Goal: Task Accomplishment & Management: Use online tool/utility

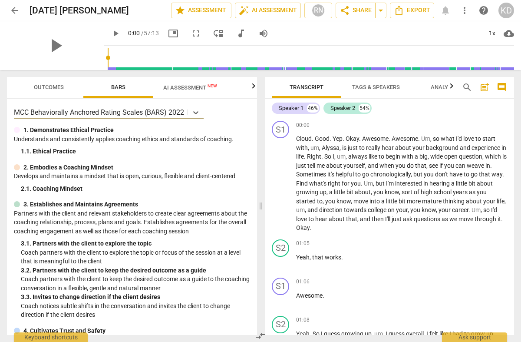
scroll to position [7291, 0]
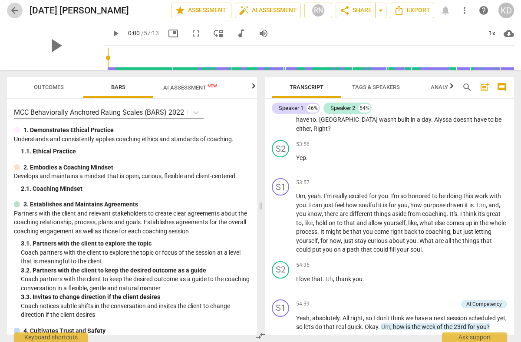
click at [16, 9] on span "arrow_back" at bounding box center [15, 10] width 10 height 10
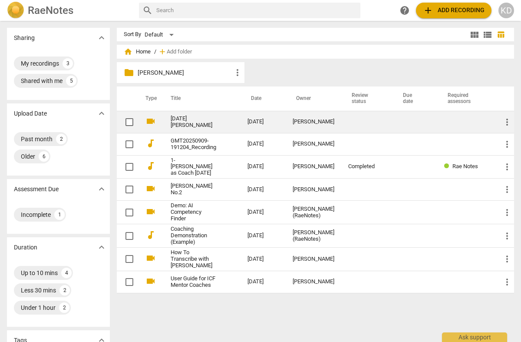
click at [192, 123] on link "[DATE] [PERSON_NAME]" at bounding box center [194, 121] width 46 height 13
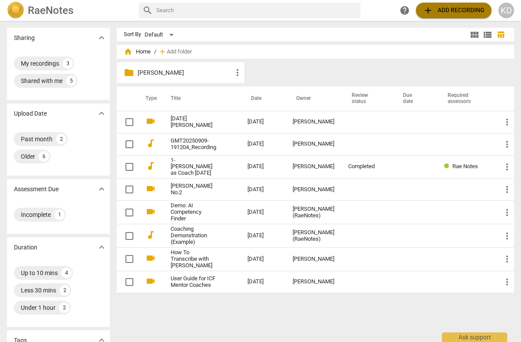
click at [439, 9] on span "add Add recording" at bounding box center [454, 10] width 62 height 10
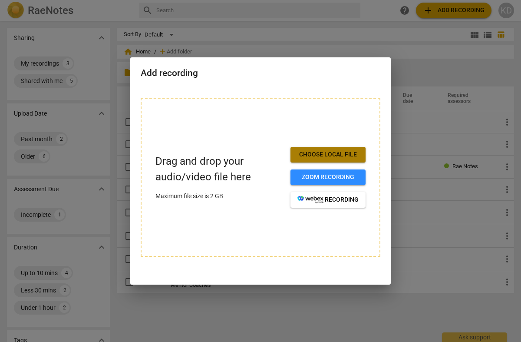
click at [326, 153] on span "Choose local file" at bounding box center [327, 154] width 61 height 9
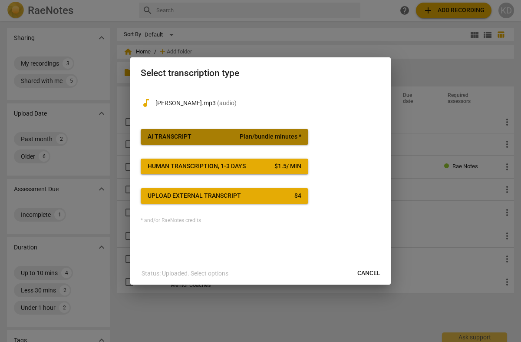
click at [269, 135] on span "Plan/bundle minutes *" at bounding box center [271, 136] width 62 height 9
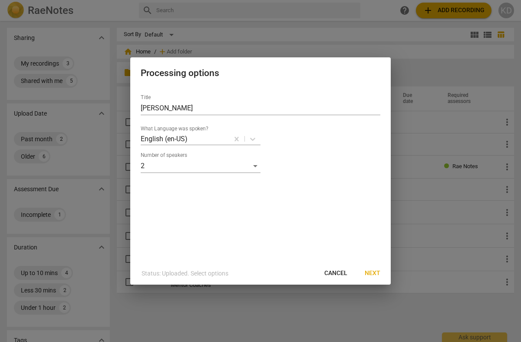
click at [377, 271] on span "Next" at bounding box center [373, 273] width 16 height 9
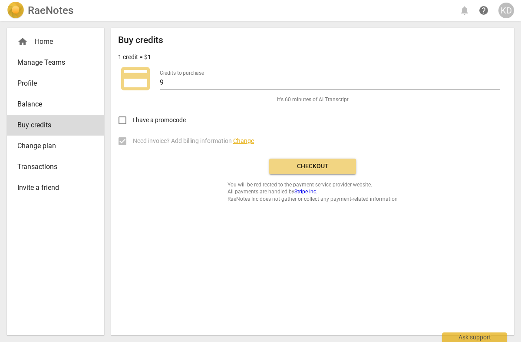
click at [317, 168] on span "Checkout" at bounding box center [312, 166] width 73 height 9
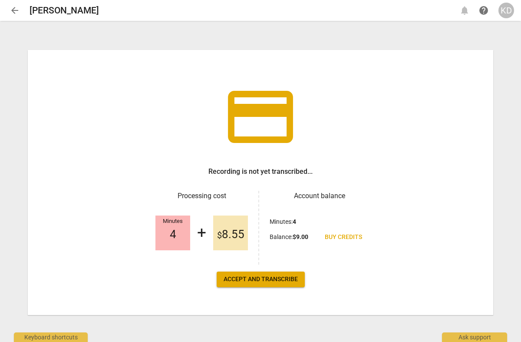
click at [255, 280] on span "Accept and transcribe" at bounding box center [261, 279] width 74 height 9
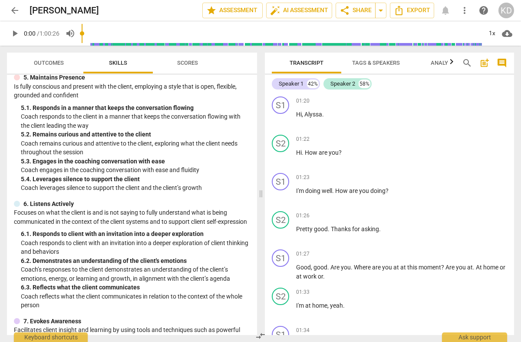
scroll to position [360, 0]
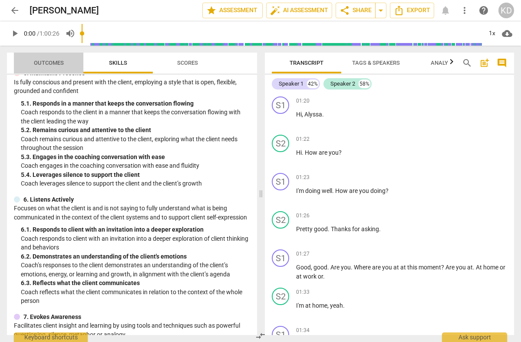
click at [53, 62] on span "Outcomes" at bounding box center [49, 62] width 30 height 7
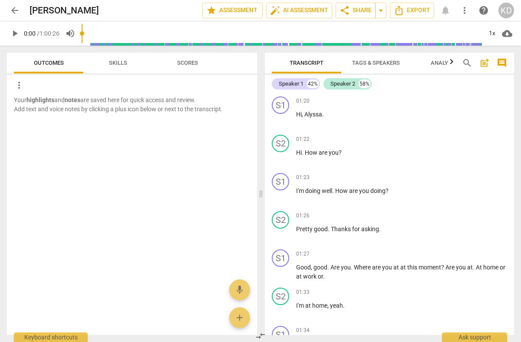
click at [185, 63] on span "Scores" at bounding box center [187, 62] width 21 height 7
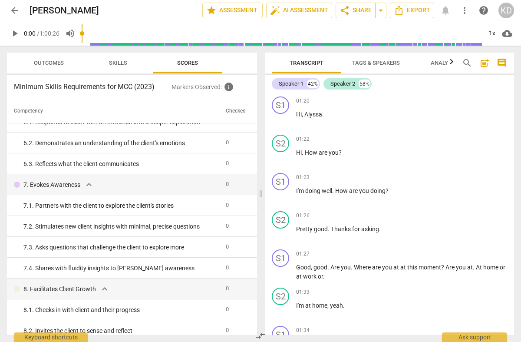
scroll to position [434, 0]
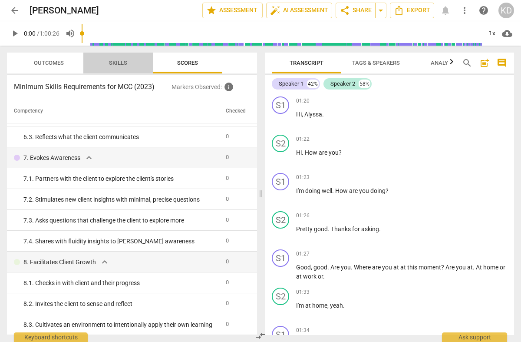
click at [117, 60] on span "Skills" at bounding box center [118, 62] width 18 height 7
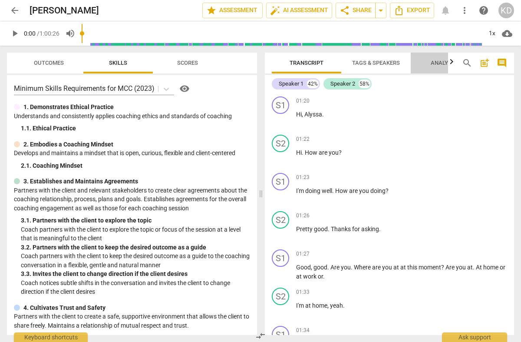
click at [440, 62] on span "Analytics" at bounding box center [446, 62] width 30 height 7
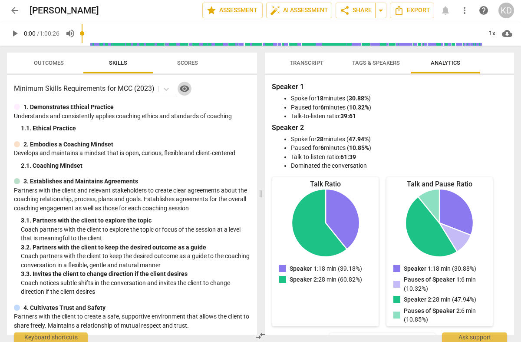
click at [184, 87] on span "visibility" at bounding box center [184, 88] width 10 height 10
click at [291, 10] on span "auto_fix_high AI Assessment" at bounding box center [299, 10] width 58 height 10
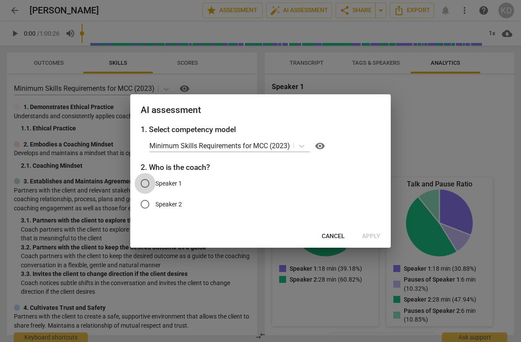
click at [145, 183] on input "Speaker 1" at bounding box center [145, 183] width 21 height 21
radio input "true"
click at [366, 234] on span "Apply" at bounding box center [371, 236] width 18 height 9
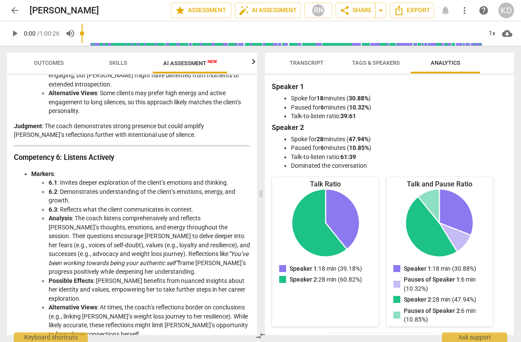
scroll to position [1109, 0]
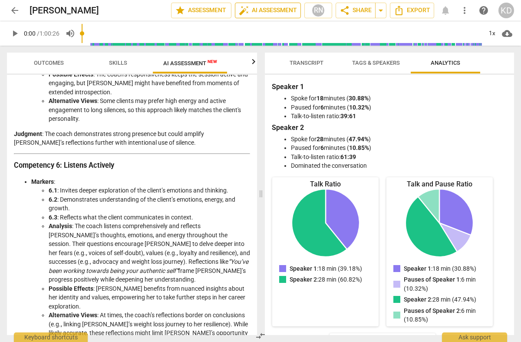
click at [268, 10] on span "auto_fix_high AI Assessment" at bounding box center [268, 10] width 58 height 10
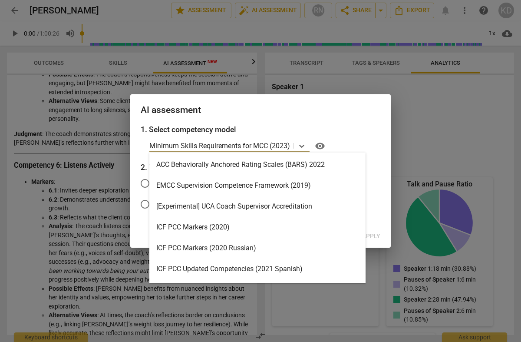
click at [255, 146] on p "Minimum Skills Requirements for MCC (2023)" at bounding box center [219, 146] width 141 height 10
click at [184, 225] on div "ICF PCC Markers (2020)" at bounding box center [257, 227] width 216 height 21
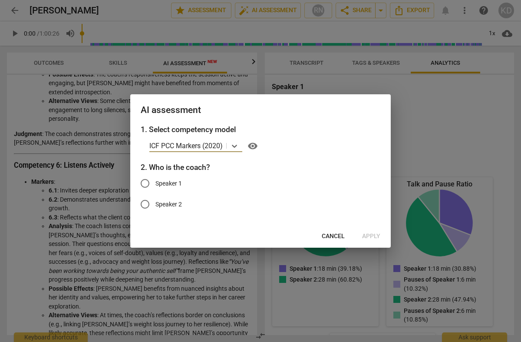
click at [145, 181] on input "Speaker 1" at bounding box center [145, 183] width 21 height 21
radio input "true"
click at [371, 237] on span "Apply" at bounding box center [371, 236] width 18 height 9
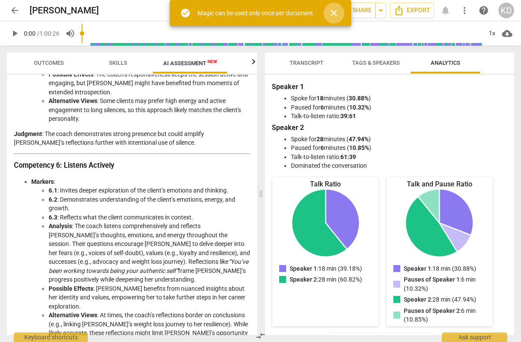
click at [333, 11] on span "close" at bounding box center [334, 13] width 10 height 10
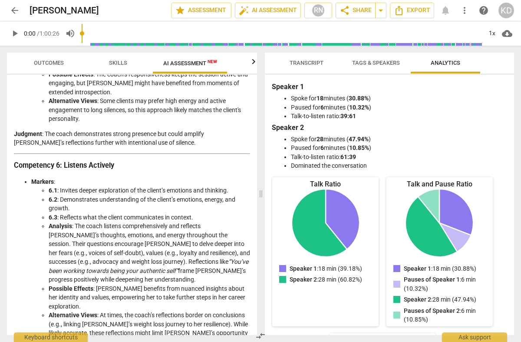
click at [114, 62] on span "Skills" at bounding box center [118, 62] width 18 height 7
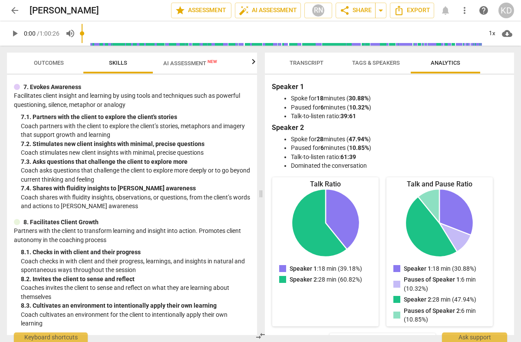
scroll to position [599, 0]
click at [54, 61] on span "Outcomes" at bounding box center [49, 62] width 30 height 7
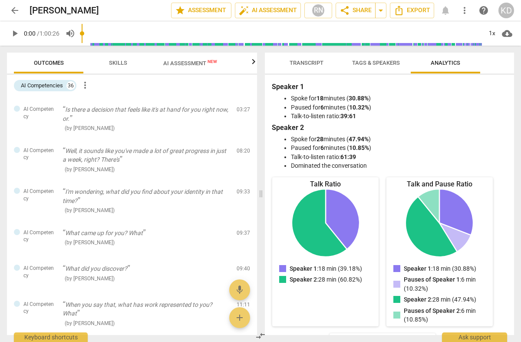
scroll to position [18, 0]
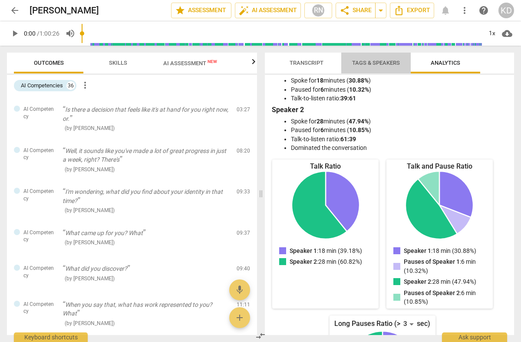
click at [365, 62] on span "Tags & Speakers" at bounding box center [376, 62] width 48 height 7
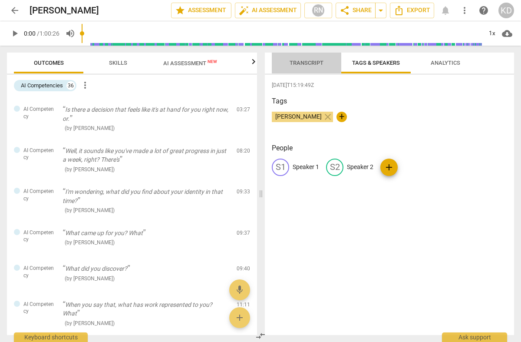
click at [298, 63] on span "Transcript" at bounding box center [306, 62] width 34 height 7
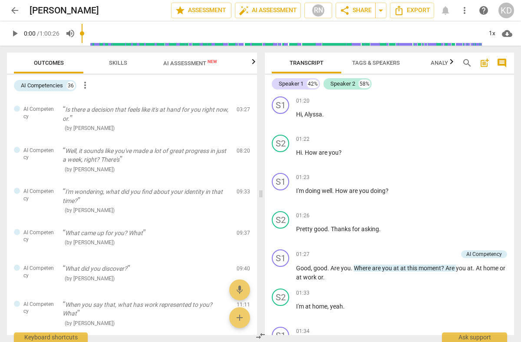
click at [364, 63] on span "Tags & Speakers" at bounding box center [376, 62] width 48 height 7
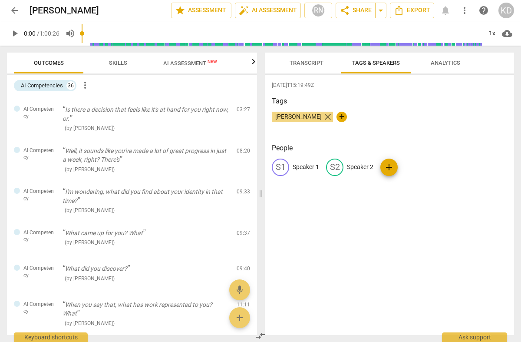
click at [322, 116] on span "close" at bounding box center [327, 117] width 10 height 10
click at [298, 62] on span "Transcript" at bounding box center [306, 62] width 34 height 7
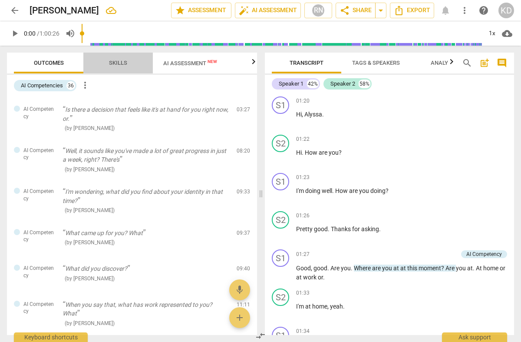
click at [118, 63] on span "Skills" at bounding box center [118, 62] width 18 height 7
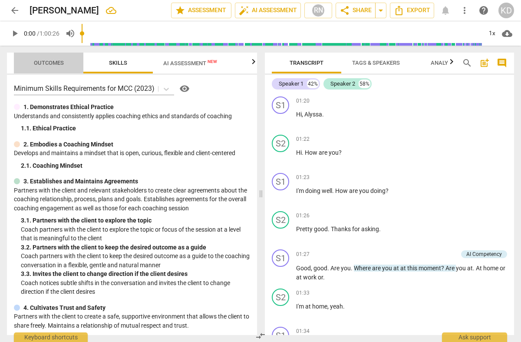
click at [49, 65] on span "Outcomes" at bounding box center [49, 62] width 30 height 7
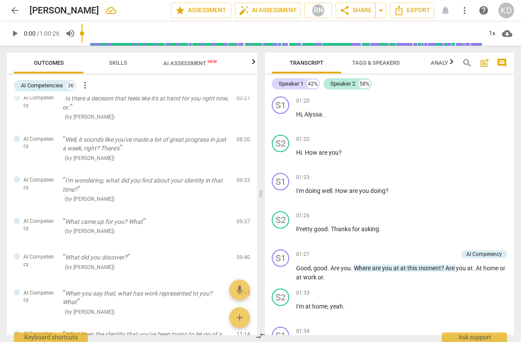
scroll to position [0, 0]
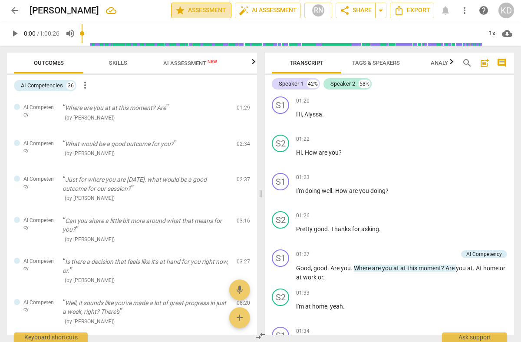
click at [196, 10] on span "star Assessment" at bounding box center [201, 10] width 53 height 10
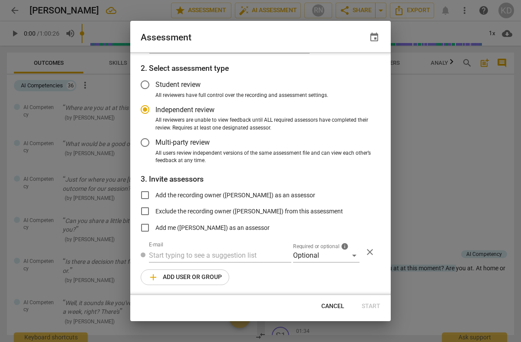
scroll to position [27, 0]
radio input "false"
click at [145, 84] on input "Student review" at bounding box center [145, 84] width 21 height 21
radio input "false"
click at [146, 108] on input "Independent review" at bounding box center [145, 109] width 21 height 21
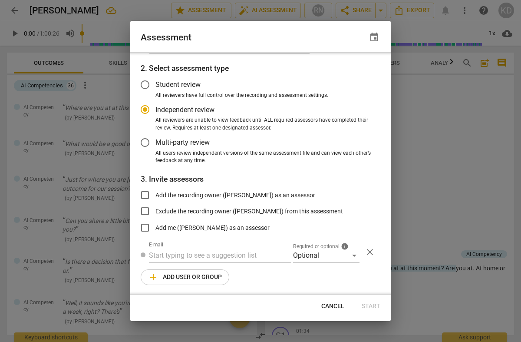
radio input "false"
click at [145, 227] on input "Add me (Katie Drescher) as an assessor" at bounding box center [145, 227] width 21 height 21
checkbox input "true"
click at [373, 305] on span "Start" at bounding box center [371, 306] width 19 height 9
radio input "false"
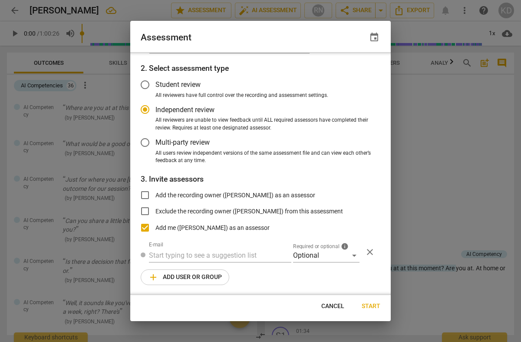
type input "Katie Drescher <katie@katiedrescher.com>"
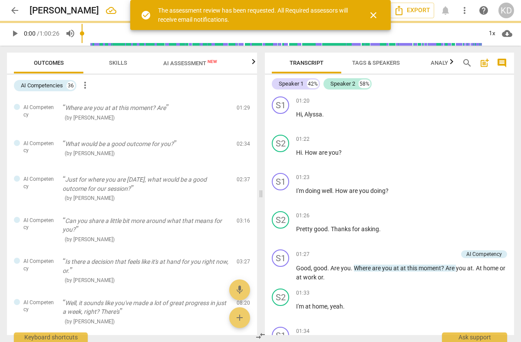
scroll to position [0, 0]
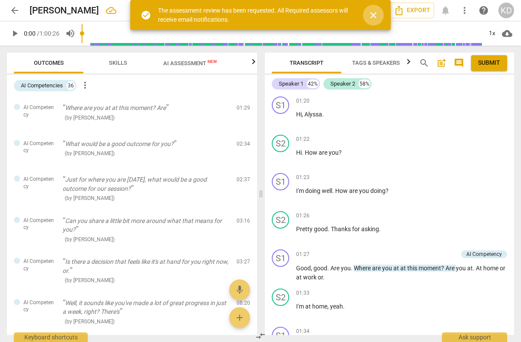
click at [370, 13] on span "close" at bounding box center [373, 15] width 10 height 10
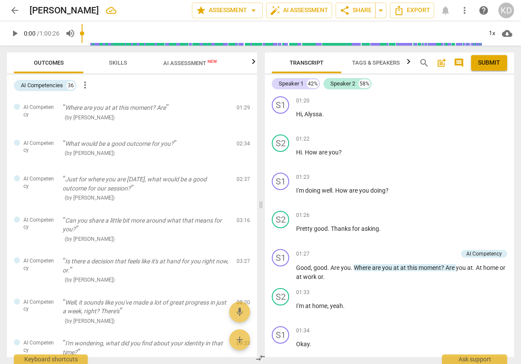
click at [118, 62] on span "Skills" at bounding box center [118, 62] width 18 height 7
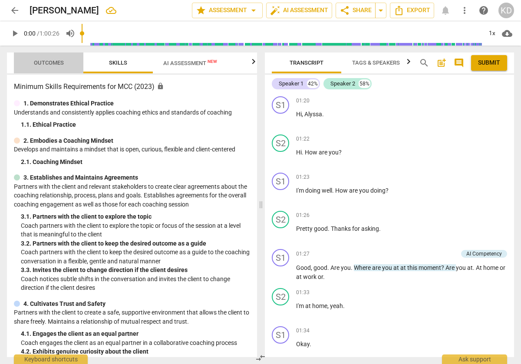
click at [58, 62] on span "Outcomes" at bounding box center [49, 62] width 30 height 7
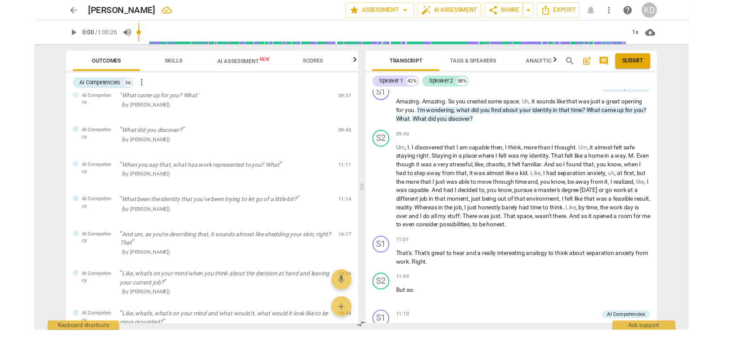
scroll to position [241, 0]
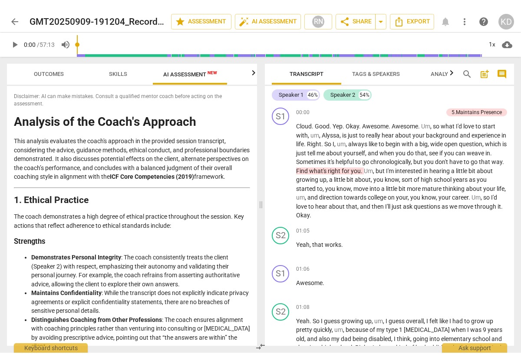
scroll to position [1382, 0]
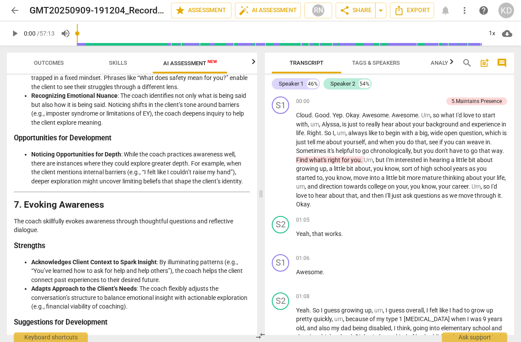
click at [466, 10] on span "more_vert" at bounding box center [464, 10] width 10 height 10
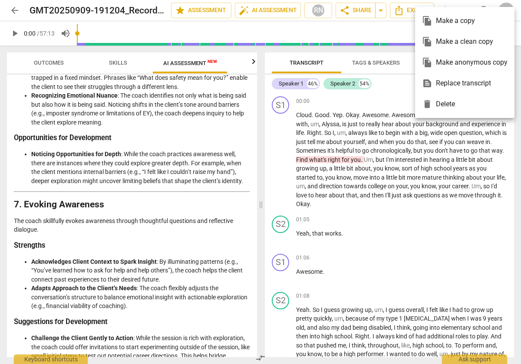
click at [478, 22] on div "file_copy Make a copy" at bounding box center [465, 20] width 86 height 21
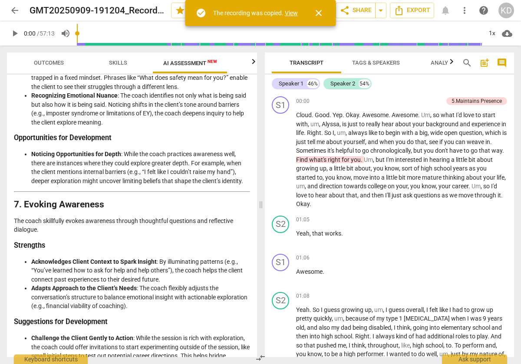
click at [319, 10] on span "close" at bounding box center [318, 13] width 10 height 10
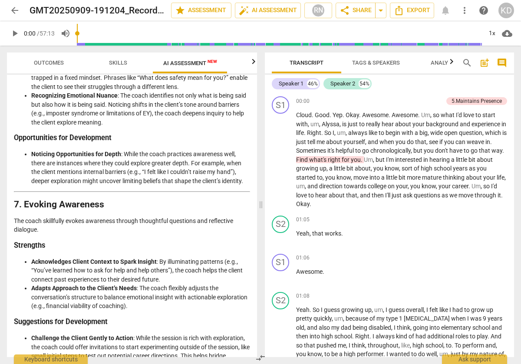
click at [504, 10] on div "KD" at bounding box center [506, 11] width 16 height 16
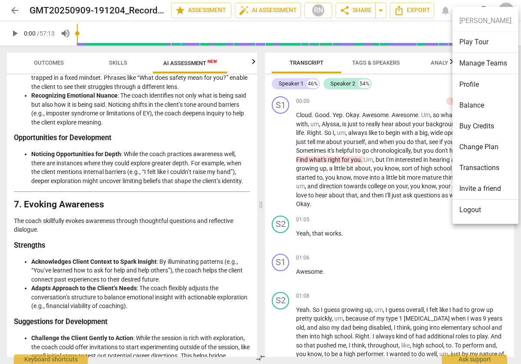
click at [450, 1] on div at bounding box center [260, 182] width 521 height 364
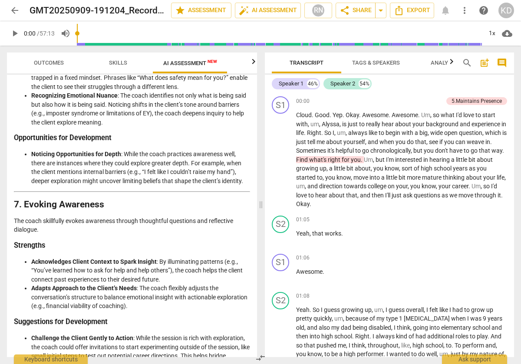
click at [464, 10] on span "more_vert" at bounding box center [464, 10] width 10 height 10
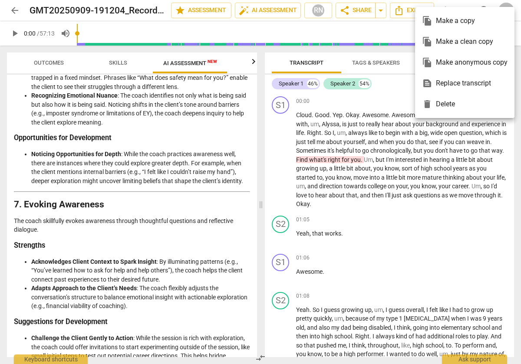
click at [13, 10] on div at bounding box center [260, 182] width 521 height 364
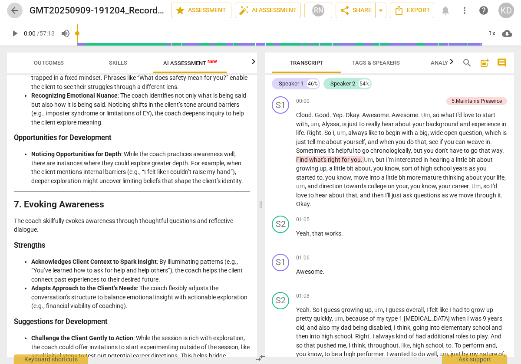
click at [13, 10] on span "arrow_back" at bounding box center [15, 10] width 10 height 10
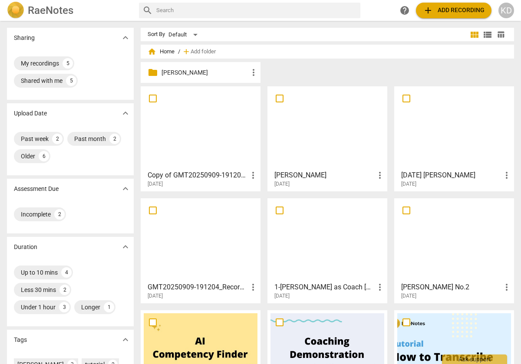
click at [445, 13] on span "add Add recording" at bounding box center [454, 10] width 62 height 10
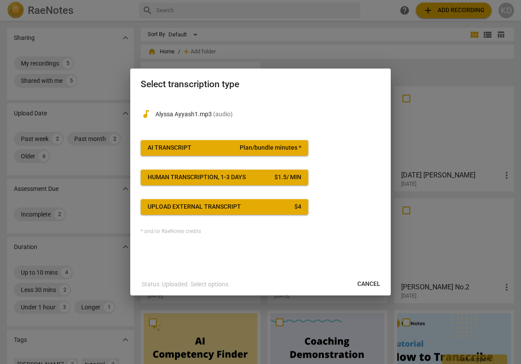
click at [206, 146] on span "AI Transcript Plan/bundle minutes *" at bounding box center [225, 148] width 154 height 9
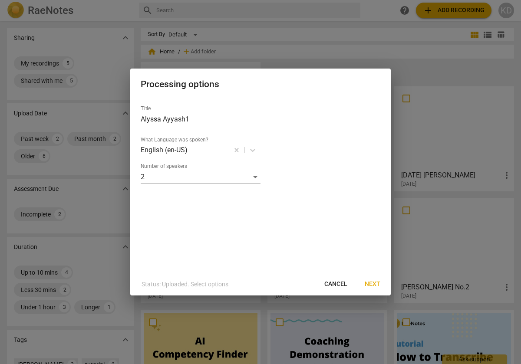
click at [372, 284] on span "Next" at bounding box center [373, 284] width 16 height 9
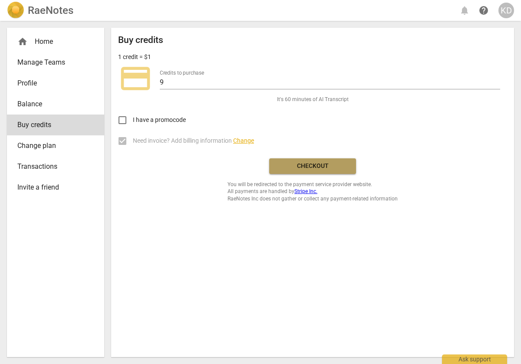
click at [286, 168] on span "Checkout" at bounding box center [312, 166] width 73 height 9
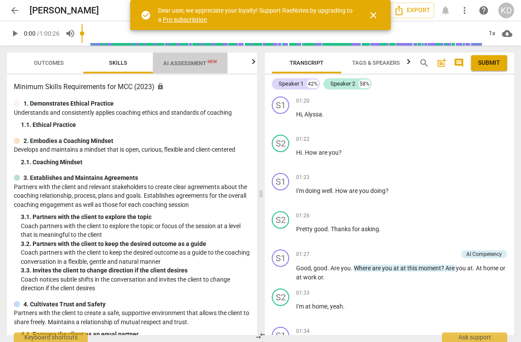
click at [184, 62] on span "AI Assessment New" at bounding box center [190, 63] width 54 height 7
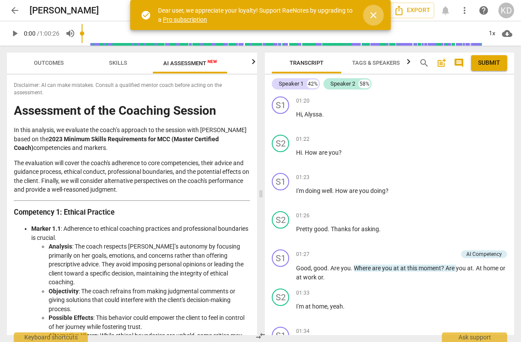
click at [373, 12] on span "close" at bounding box center [373, 15] width 10 height 10
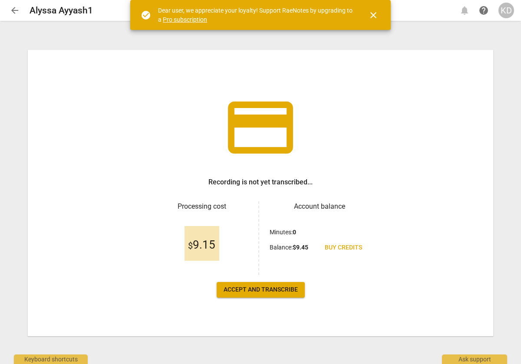
click at [260, 292] on span "Accept and transcribe" at bounding box center [261, 290] width 74 height 9
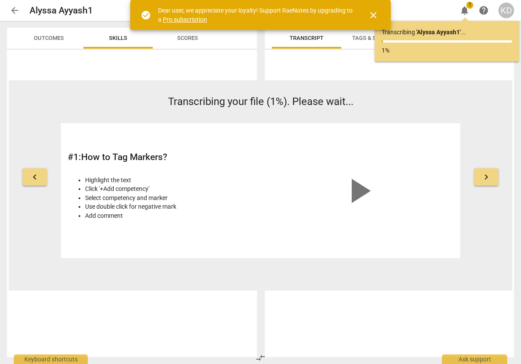
click at [180, 19] on link "Pro subscription" at bounding box center [185, 19] width 44 height 7
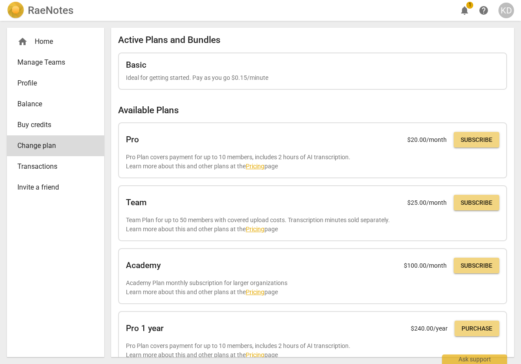
click at [14, 8] on img at bounding box center [15, 10] width 17 height 17
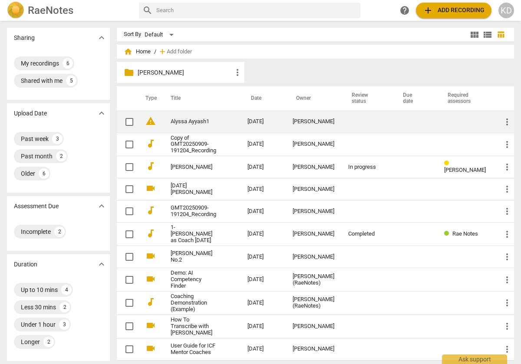
click at [182, 122] on link "Alyssa Ayyash1" at bounding box center [194, 121] width 46 height 7
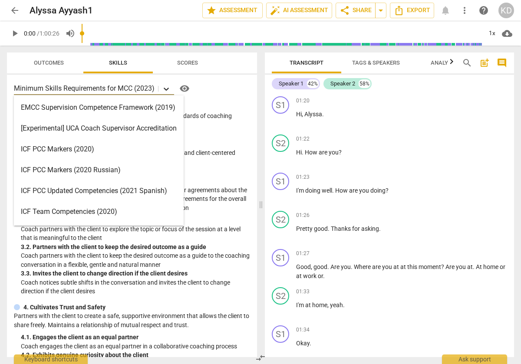
click at [165, 88] on icon at bounding box center [166, 89] width 5 height 3
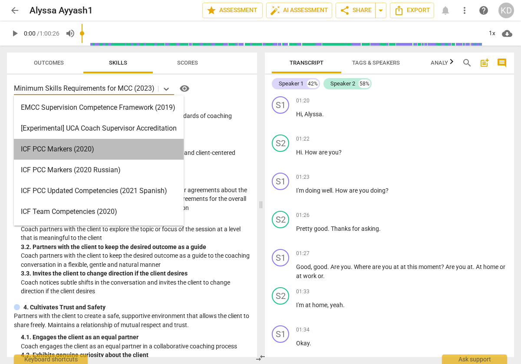
click at [69, 147] on div "ICF PCC Markers (2020)" at bounding box center [99, 149] width 170 height 21
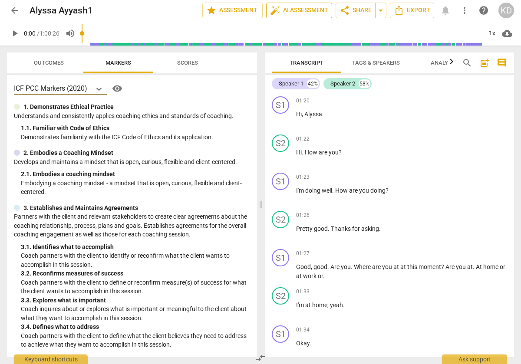
click at [306, 8] on span "auto_fix_high AI Assessment" at bounding box center [299, 10] width 58 height 10
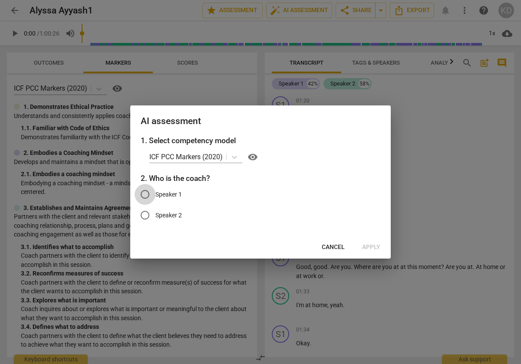
click input "Speaker 1"
radio input "true"
click span "Apply"
